Goal: Contribute content: Contribute content

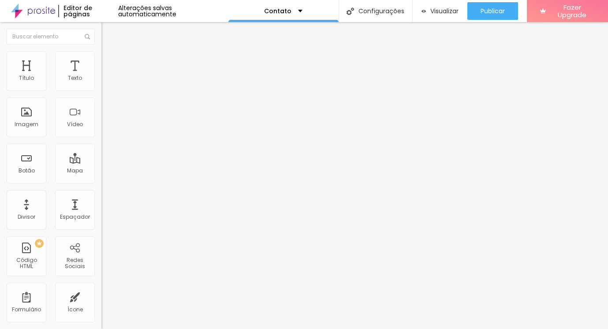
click at [101, 76] on span "Trocar imagem" at bounding box center [125, 71] width 48 height 7
click at [108, 33] on img "button" at bounding box center [111, 32] width 7 height 7
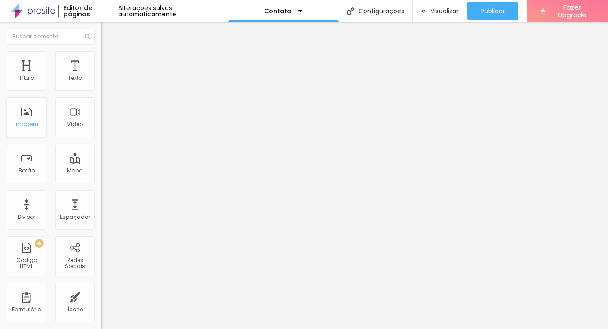
click at [32, 130] on div "Imagem" at bounding box center [27, 117] width 40 height 40
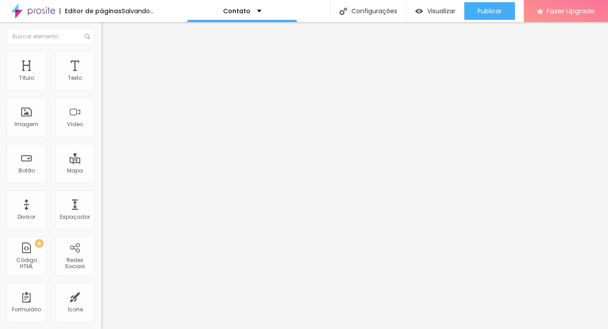
click at [101, 76] on span "Adicionar imagem" at bounding box center [129, 71] width 57 height 7
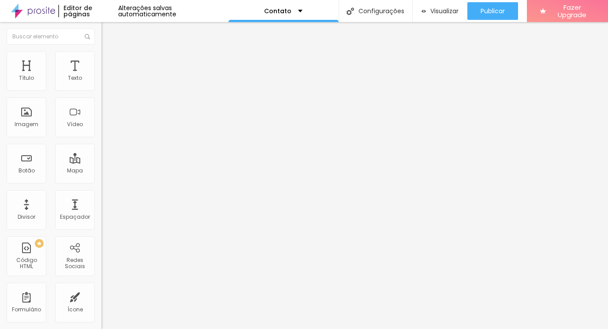
click at [101, 112] on img at bounding box center [104, 108] width 6 height 6
click at [101, 138] on span "Original" at bounding box center [111, 133] width 21 height 7
click at [101, 161] on div "Original" at bounding box center [151, 158] width 101 height 5
click at [101, 154] on span "Quadrado" at bounding box center [115, 149] width 29 height 7
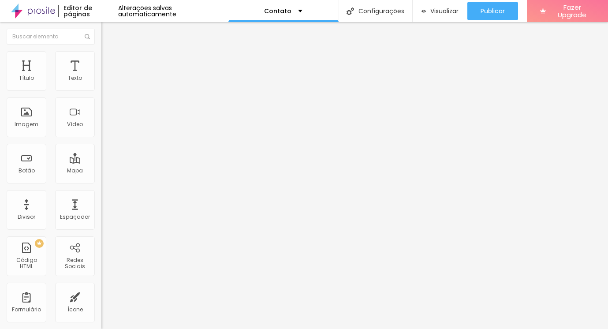
click at [101, 148] on div "Padrão 4:3" at bounding box center [151, 144] width 101 height 5
click at [101, 143] on span "Cinema" at bounding box center [112, 139] width 22 height 7
click at [101, 119] on img at bounding box center [104, 115] width 6 height 6
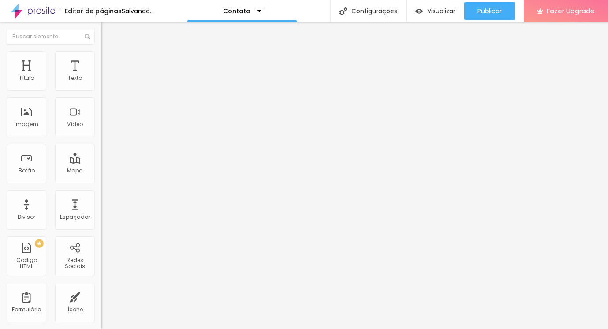
click at [109, 61] on span "Estilo" at bounding box center [116, 56] width 14 height 7
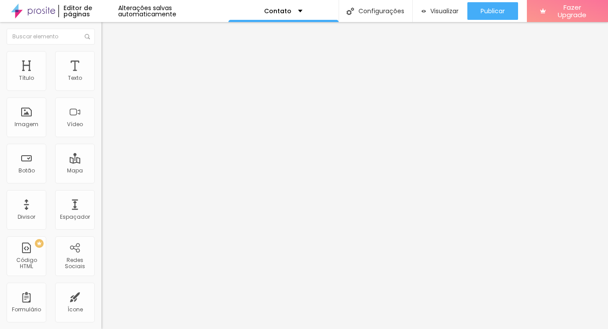
type input "95"
type input "90"
type input "85"
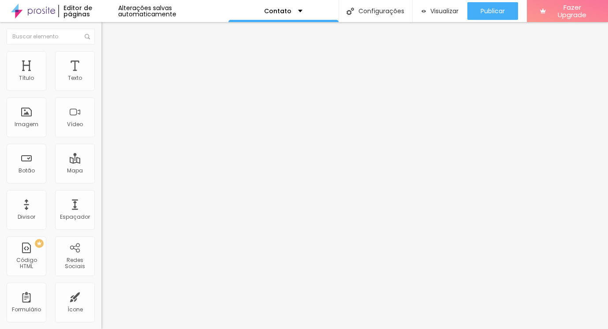
type input "85"
type input "80"
type input "75"
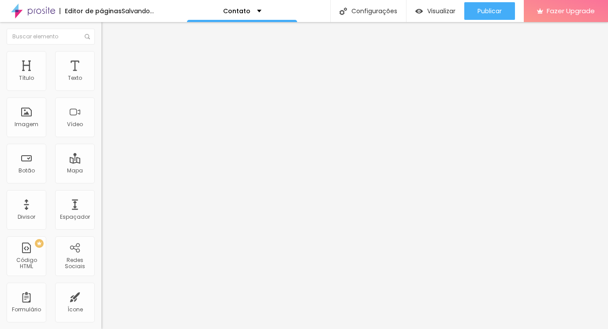
type input "80"
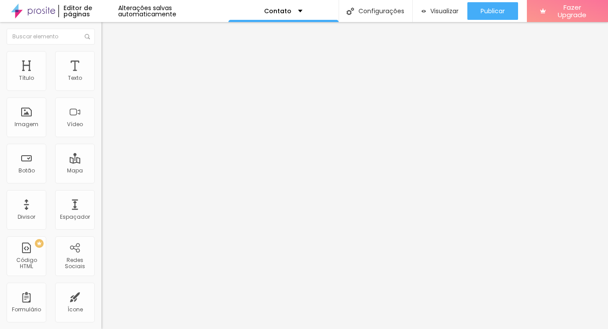
type input "85"
drag, startPoint x: 91, startPoint y: 95, endPoint x: 77, endPoint y: 95, distance: 13.7
type input "85"
click at [101, 90] on input "range" at bounding box center [129, 86] width 57 height 7
click at [101, 60] on img at bounding box center [105, 64] width 8 height 8
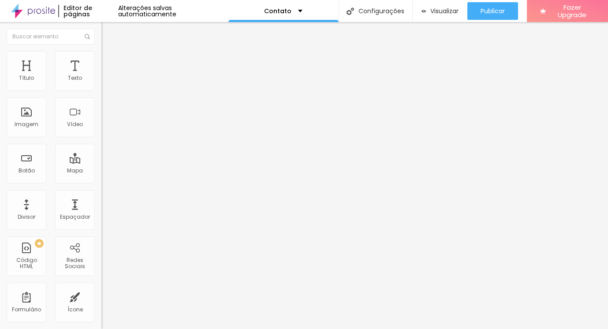
click at [109, 61] on span "Estilo" at bounding box center [116, 56] width 14 height 7
click at [101, 220] on span "DESATIVADO" at bounding box center [117, 223] width 32 height 7
click at [105, 238] on icon "button" at bounding box center [107, 240] width 5 height 5
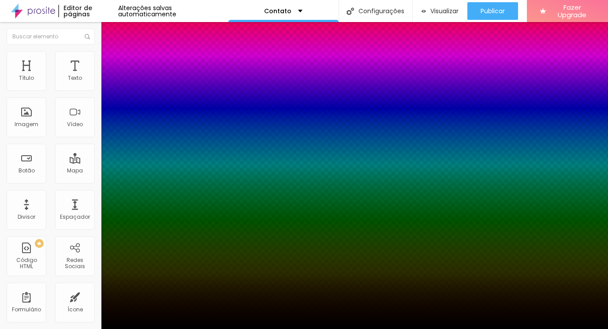
click at [162, 328] on div at bounding box center [304, 334] width 608 height 0
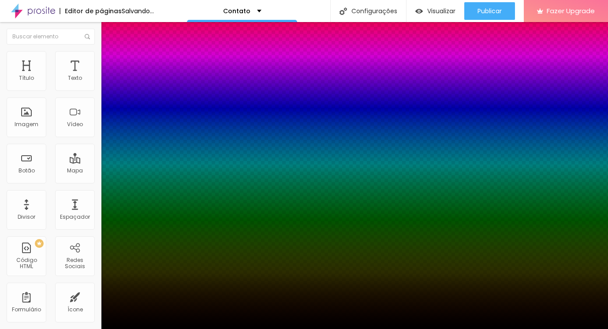
click at [162, 328] on div at bounding box center [304, 334] width 608 height 0
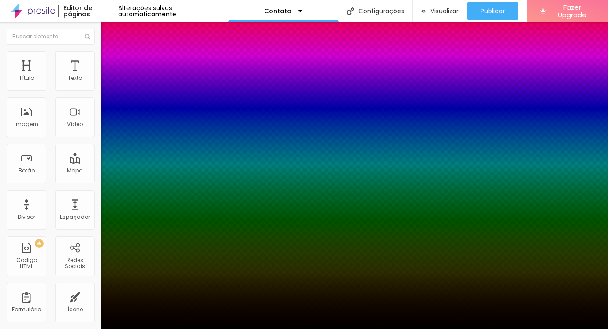
drag, startPoint x: 37, startPoint y: 140, endPoint x: 41, endPoint y: 130, distance: 10.8
click at [37, 328] on div at bounding box center [304, 329] width 608 height 0
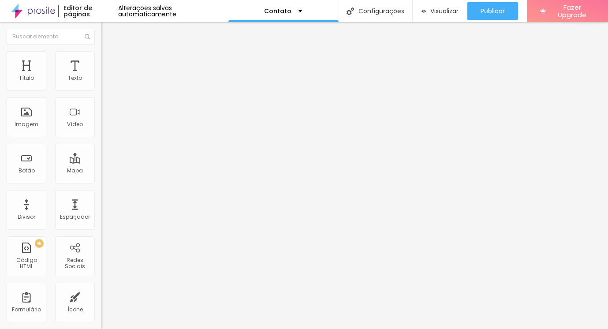
click at [101, 51] on li "Conteúdo" at bounding box center [151, 46] width 101 height 9
click at [101, 76] on span "Trocar imagem" at bounding box center [125, 71] width 48 height 7
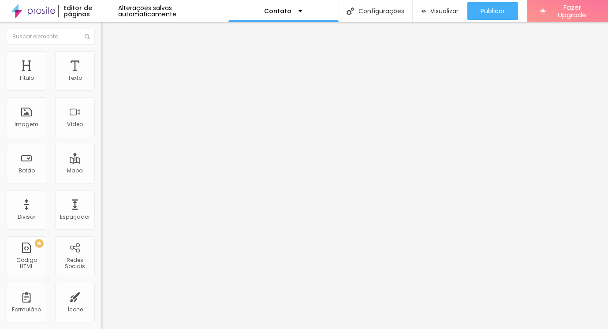
scroll to position [0, 0]
click at [17, 296] on div "Formulário" at bounding box center [27, 303] width 40 height 40
click at [109, 60] on span "Estilo" at bounding box center [116, 56] width 14 height 7
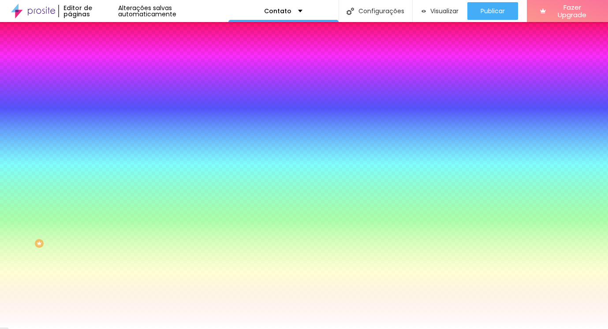
click at [101, 60] on li "Avançado" at bounding box center [151, 64] width 101 height 9
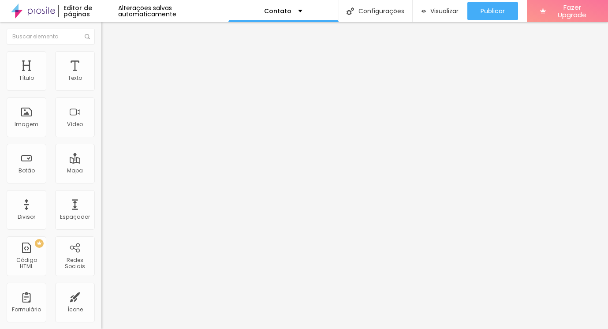
click at [101, 51] on li "Conteúdo" at bounding box center [151, 46] width 101 height 9
click at [101, 89] on div "Contato" at bounding box center [151, 81] width 101 height 15
click at [101, 89] on img at bounding box center [103, 91] width 5 height 5
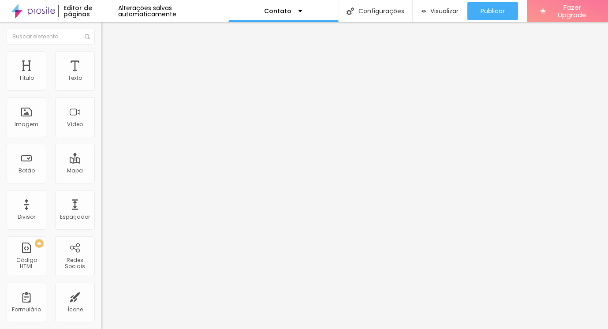
scroll to position [116, 0]
type input "[EMAIL_ADDRESS][DOMAIN_NAME]"
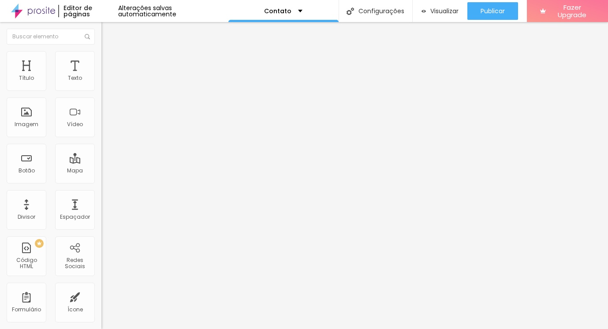
scroll to position [5, 0]
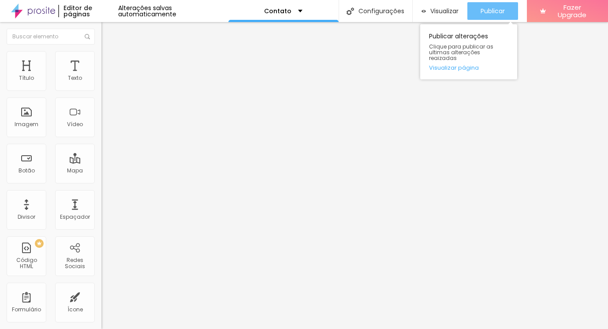
click at [476, 8] on button "Publicar" at bounding box center [492, 11] width 51 height 18
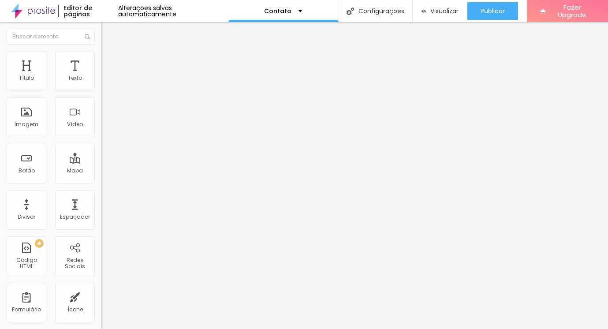
click at [101, 55] on img at bounding box center [105, 55] width 8 height 8
type input "80"
type input "75"
drag, startPoint x: 79, startPoint y: 94, endPoint x: 69, endPoint y: 94, distance: 9.7
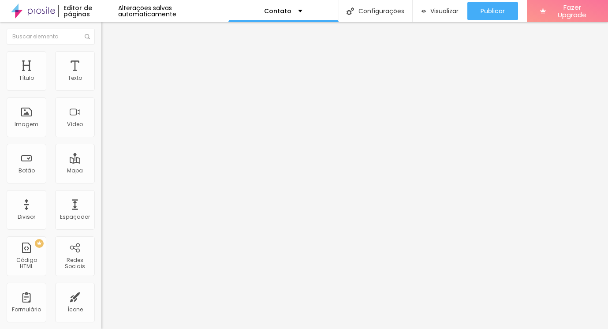
type input "75"
click at [101, 90] on input "range" at bounding box center [129, 86] width 57 height 7
type input "3"
type input "5"
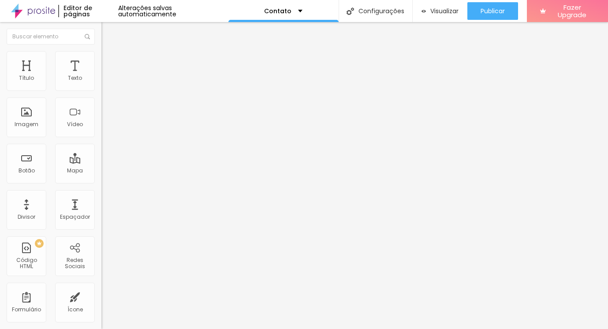
type input "5"
type input "9"
type input "14"
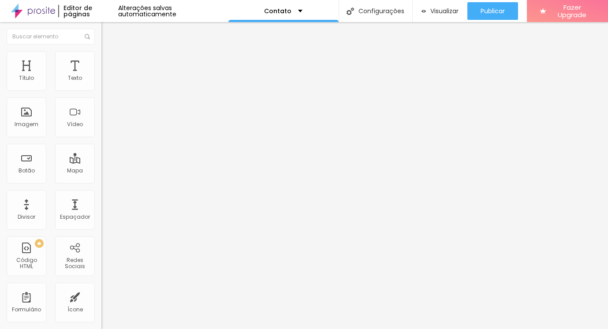
type input "32"
type input "41"
type input "76"
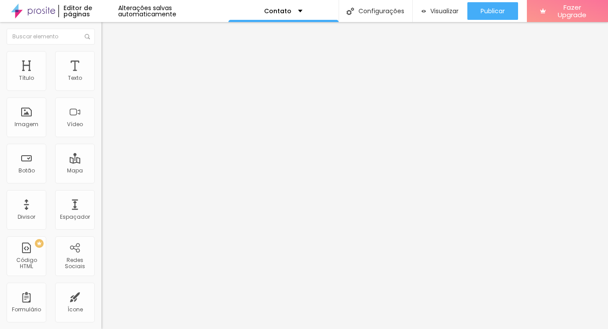
type input "76"
type input "80"
type input "84"
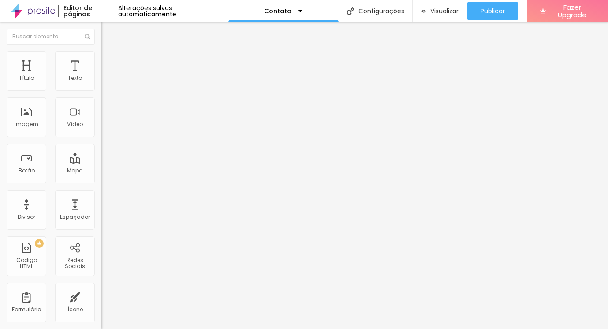
type input "87"
type input "89"
type input "90"
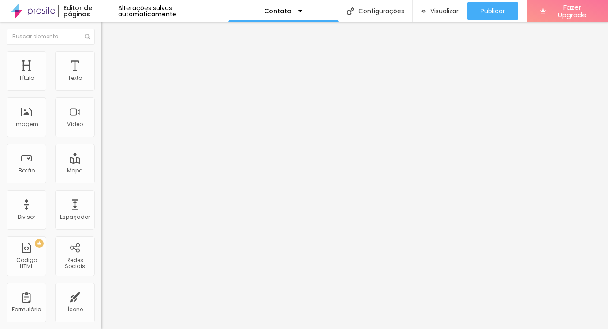
type input "90"
type input "91"
type input "92"
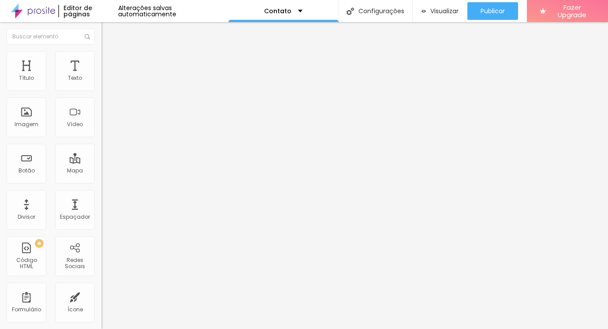
type input "94"
type input "97"
type input "103"
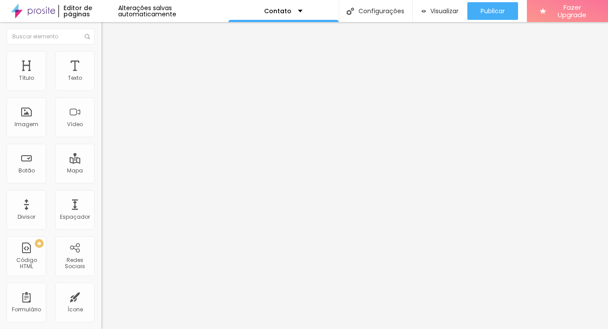
type input "103"
type input "110"
type input "114"
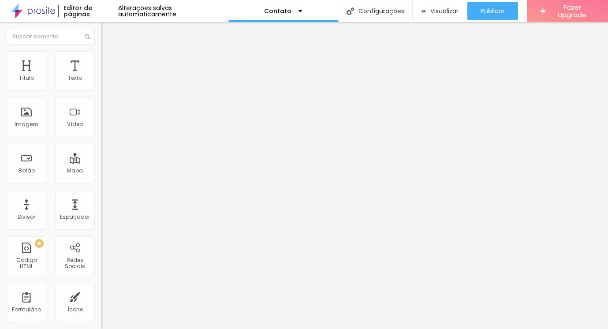
type input "117"
type input "120"
type input "125"
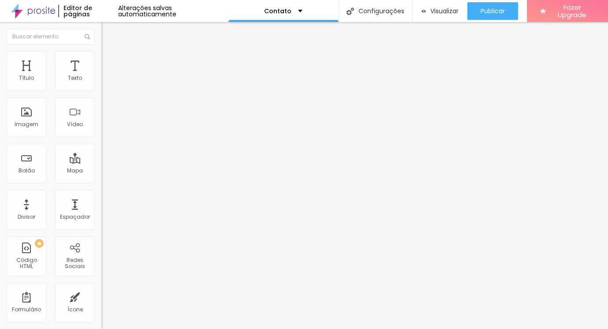
type input "125"
type input "129"
drag, startPoint x: 21, startPoint y: 112, endPoint x: 55, endPoint y: 113, distance: 34.0
click at [101, 194] on input "range" at bounding box center [129, 197] width 57 height 7
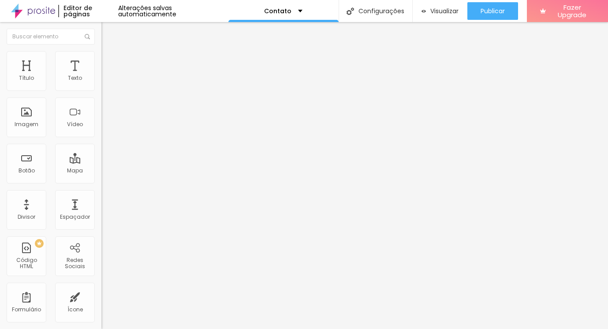
type input "127"
type input "122"
type input "113"
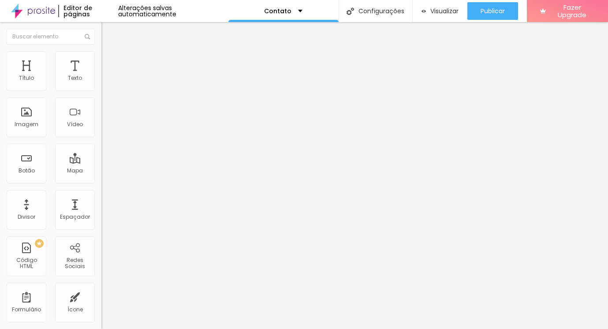
type input "113"
type input "107"
type input "104"
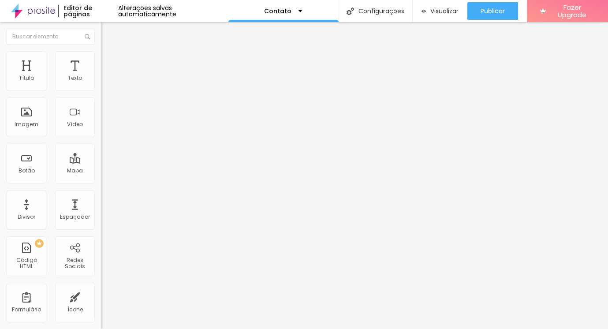
type input "100"
type input "96"
type input "91"
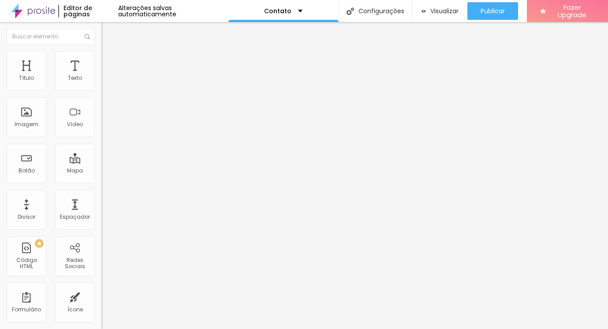
type input "91"
type input "86"
type input "80"
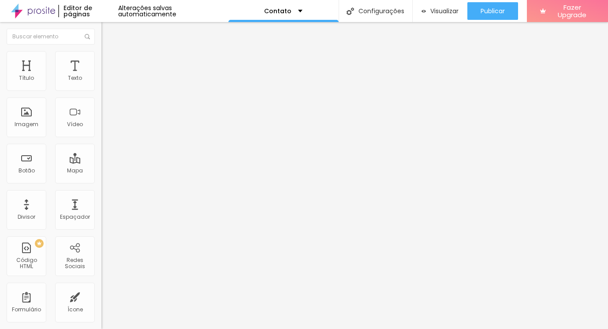
type input "75"
type input "68"
type input "60"
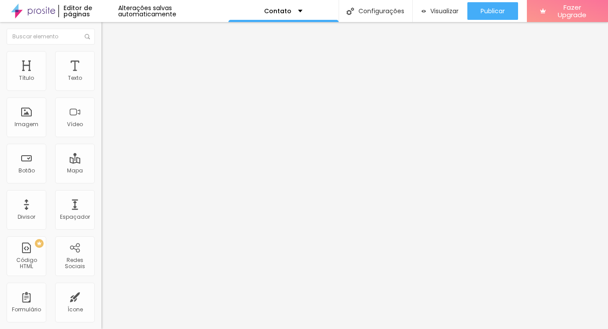
type input "60"
type input "54"
type input "49"
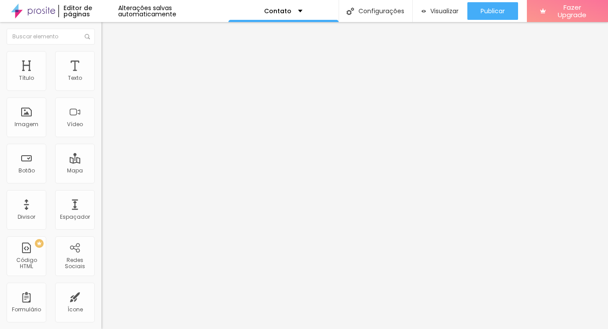
type input "41"
type input "30"
type input "22"
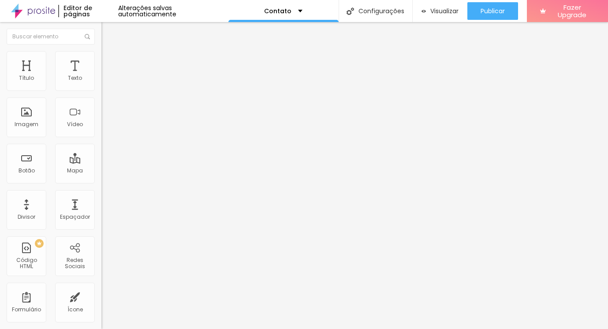
type input "22"
type input "15"
type input "8"
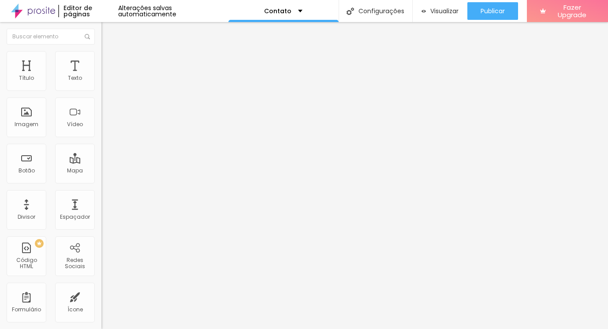
type input "2"
type input "0"
drag, startPoint x: 48, startPoint y: 112, endPoint x: 15, endPoint y: 111, distance: 34.0
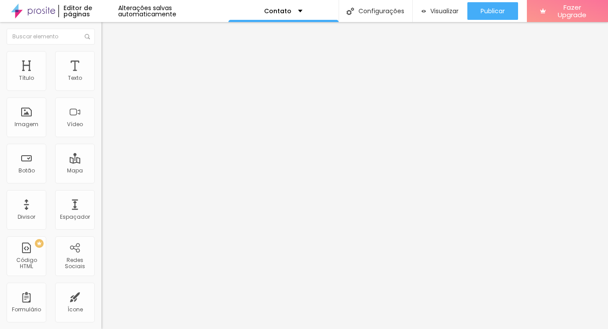
type input "0"
click at [101, 194] on input "range" at bounding box center [129, 197] width 57 height 7
click at [101, 60] on li "Avançado" at bounding box center [151, 64] width 101 height 9
type input "8"
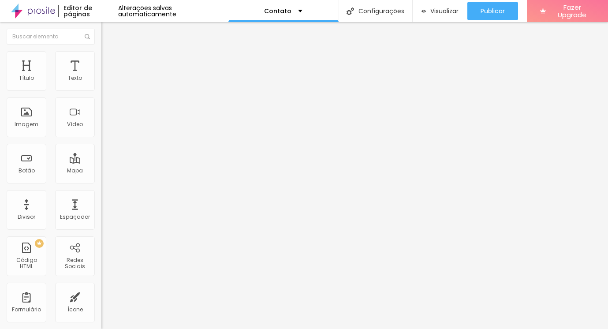
type input "6"
type input "3"
type input "0"
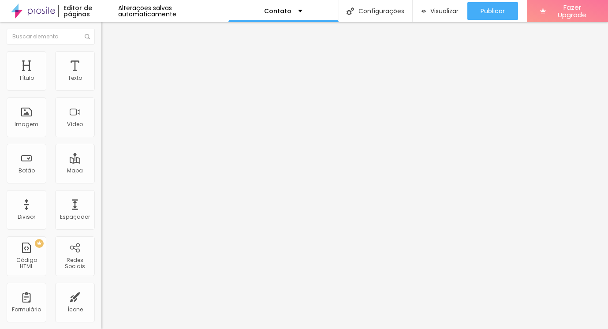
type input "0"
drag, startPoint x: 22, startPoint y: 87, endPoint x: 6, endPoint y: 87, distance: 15.9
type input "0"
click at [101, 171] on input "range" at bounding box center [129, 174] width 57 height 7
type input "9"
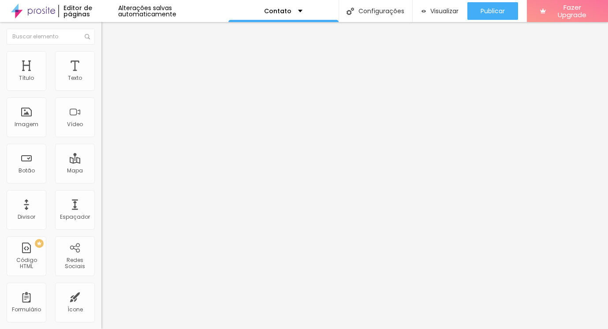
type input "9"
type input "8"
type input "7"
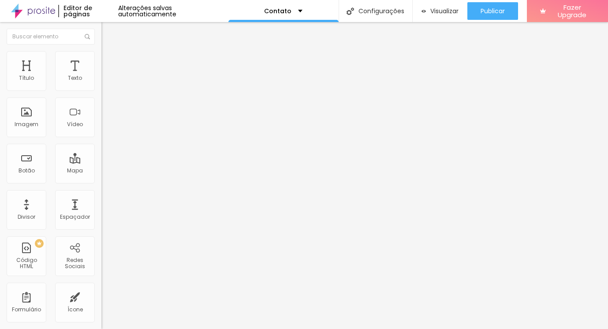
type input "4"
type input "0"
drag, startPoint x: 26, startPoint y: 106, endPoint x: 6, endPoint y: 105, distance: 19.8
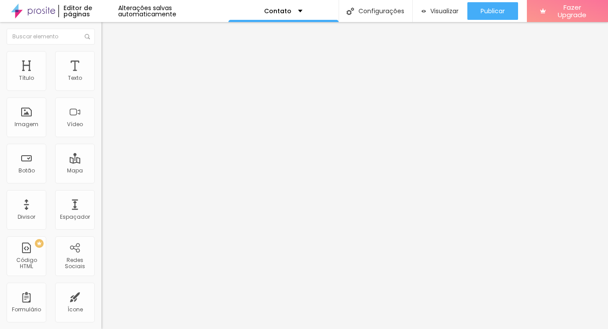
type input "0"
click at [101, 296] on input "range" at bounding box center [129, 299] width 57 height 7
click at [101, 50] on img at bounding box center [105, 46] width 8 height 8
click at [101, 138] on span "16:9 Cinema" at bounding box center [118, 133] width 34 height 7
click at [101, 162] on span "Original" at bounding box center [111, 158] width 21 height 7
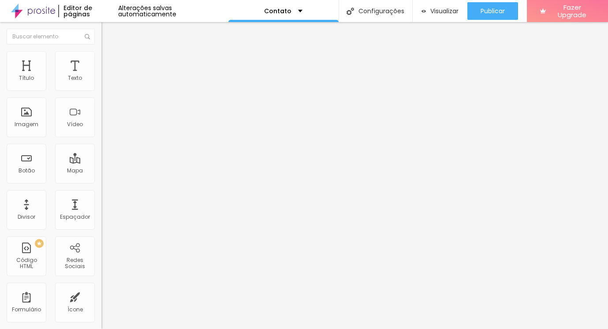
click at [101, 143] on span "Cinema" at bounding box center [112, 139] width 22 height 7
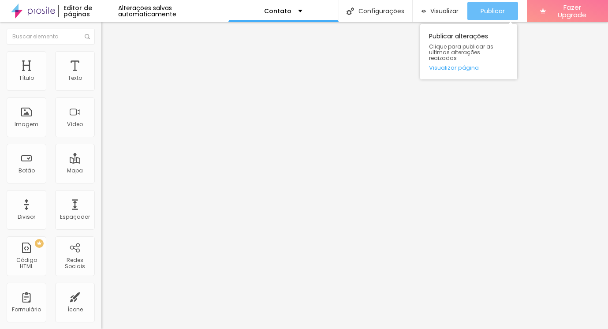
click at [492, 15] on span "Publicar" at bounding box center [493, 10] width 24 height 7
